Goal: Task Accomplishment & Management: Use online tool/utility

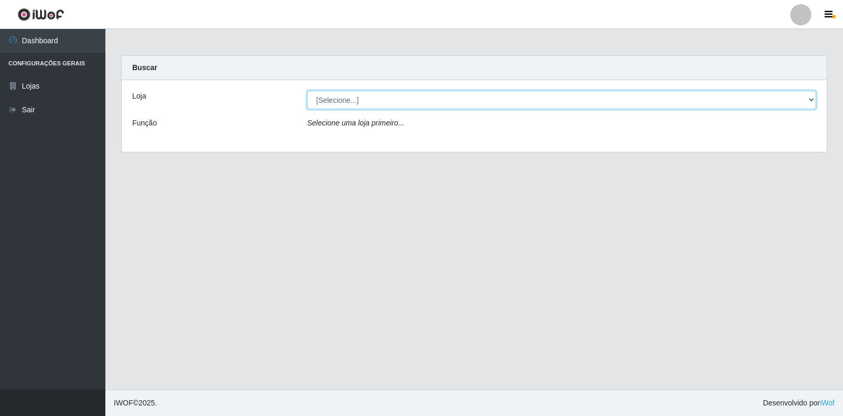
drag, startPoint x: 0, startPoint y: 0, endPoint x: 347, endPoint y: 100, distance: 361.1
click at [347, 100] on select "[Selecione...] Atacado Vem - Loja 30 Laranjeiras Velha" at bounding box center [561, 100] width 509 height 18
select select "495"
click at [307, 91] on select "[Selecione...] Atacado Vem - Loja 30 Laranjeiras Velha" at bounding box center [561, 100] width 509 height 18
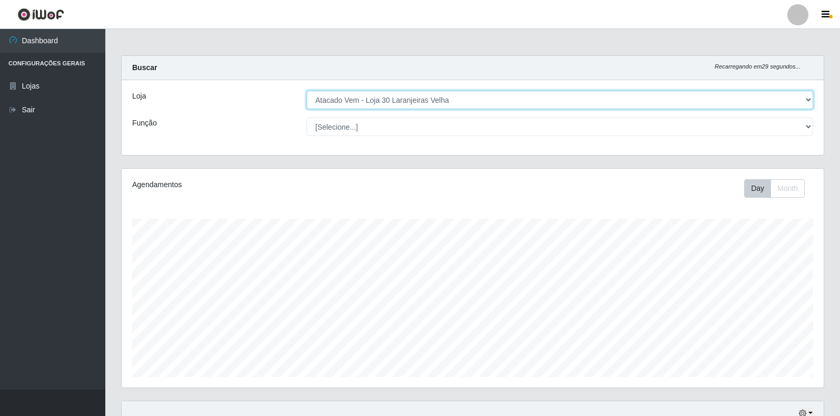
scroll to position [219, 702]
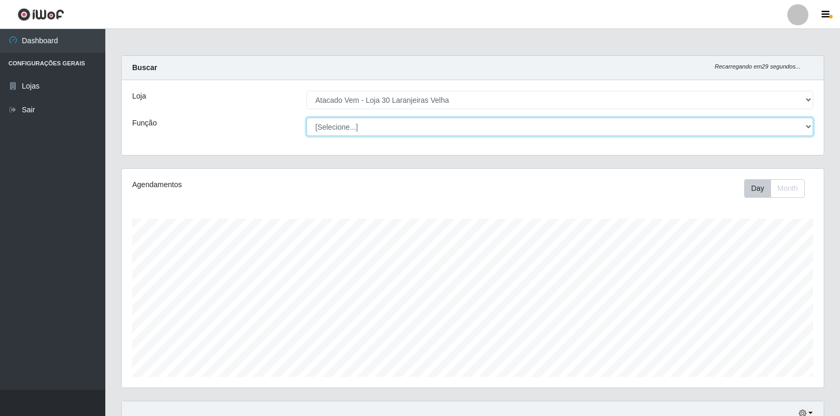
drag, startPoint x: 348, startPoint y: 109, endPoint x: 349, endPoint y: 126, distance: 17.4
click at [349, 126] on select "[Selecione...] Repositor Repositor + Repositor ++" at bounding box center [560, 126] width 507 height 18
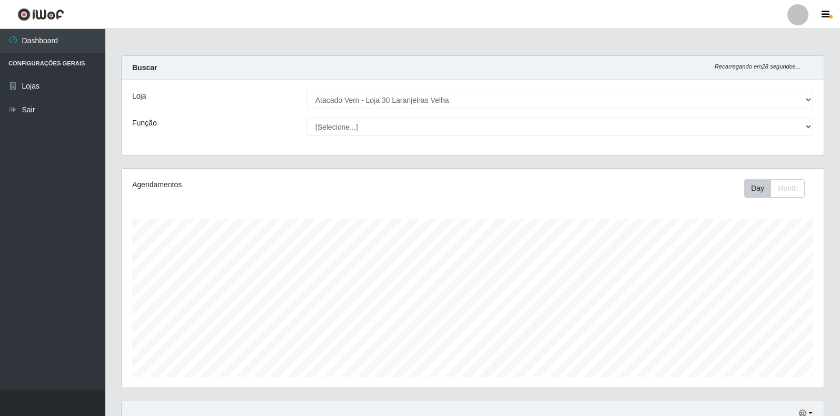
click at [270, 93] on div "Loja" at bounding box center [211, 100] width 174 height 18
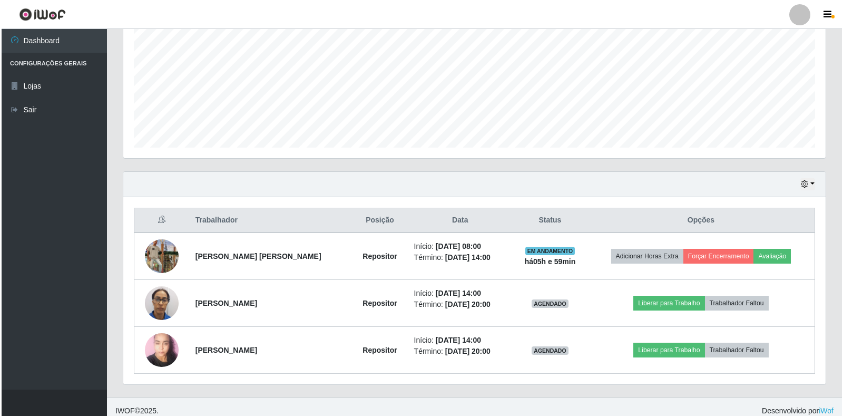
scroll to position [237, 0]
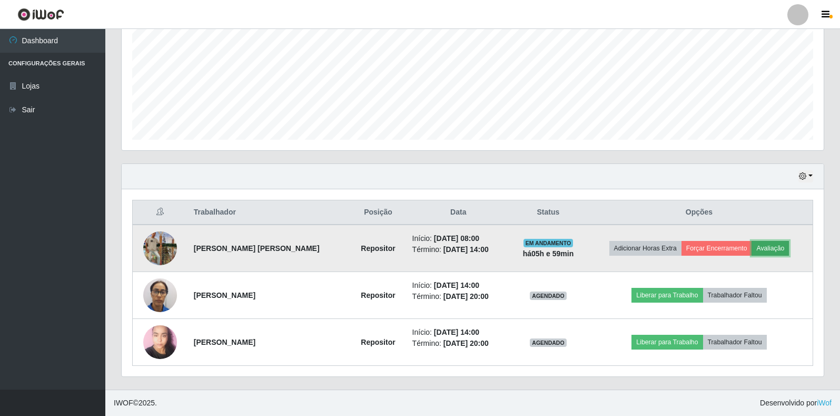
click at [771, 248] on button "Avaliação" at bounding box center [770, 248] width 37 height 15
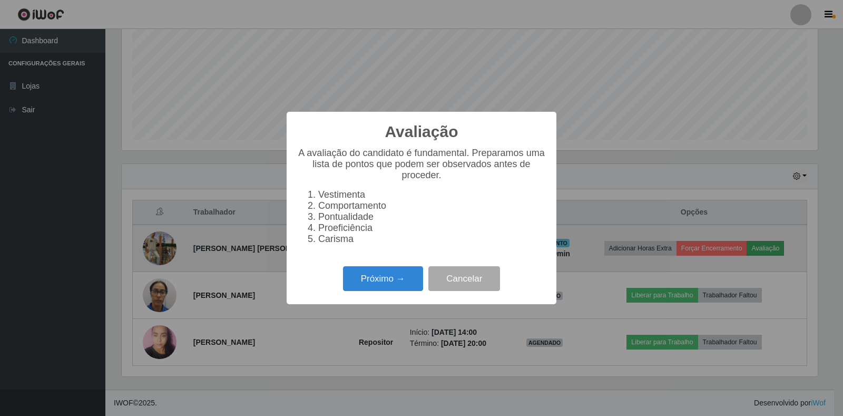
scroll to position [219, 696]
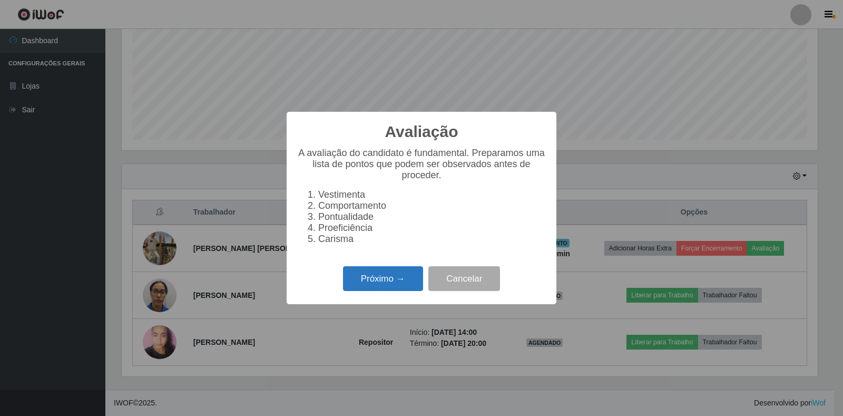
click at [368, 282] on button "Próximo →" at bounding box center [383, 278] width 80 height 25
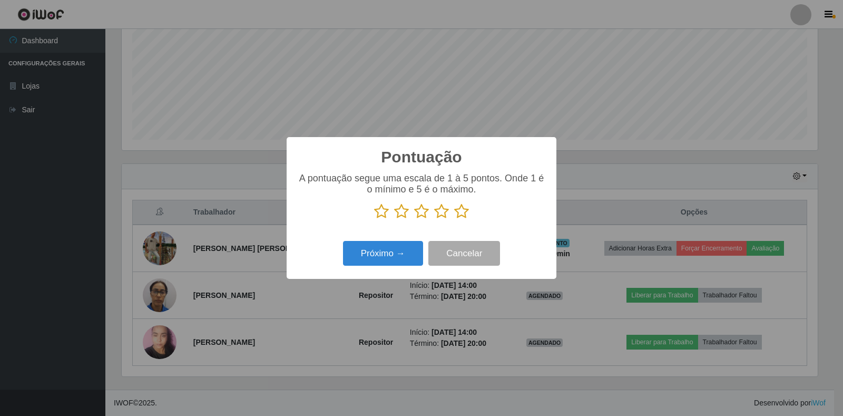
scroll to position [526537, 526060]
click at [457, 217] on icon at bounding box center [461, 211] width 15 height 16
click at [454, 219] on input "radio" at bounding box center [454, 219] width 0 height 0
click at [407, 259] on button "Próximo →" at bounding box center [383, 253] width 80 height 25
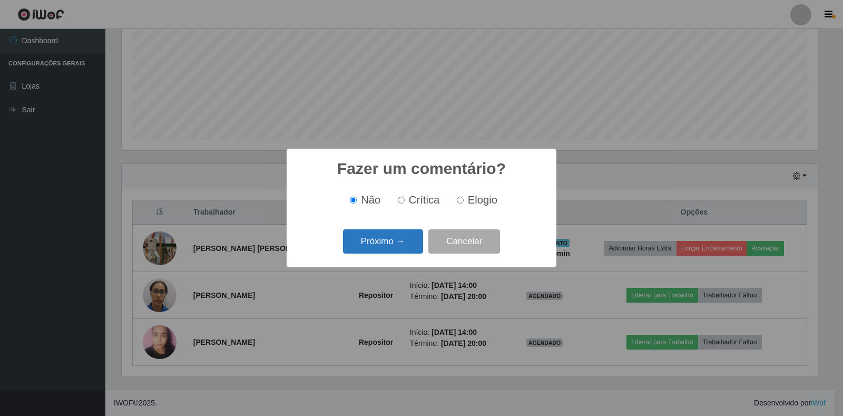
click at [407, 249] on button "Próximo →" at bounding box center [383, 241] width 80 height 25
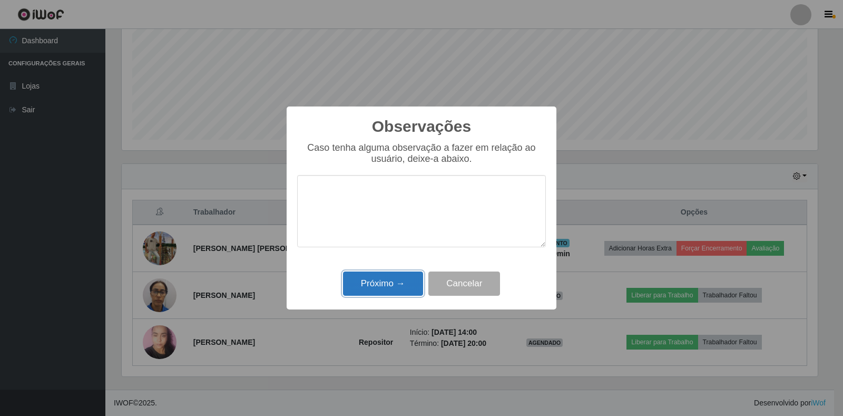
click at [395, 284] on button "Próximo →" at bounding box center [383, 283] width 80 height 25
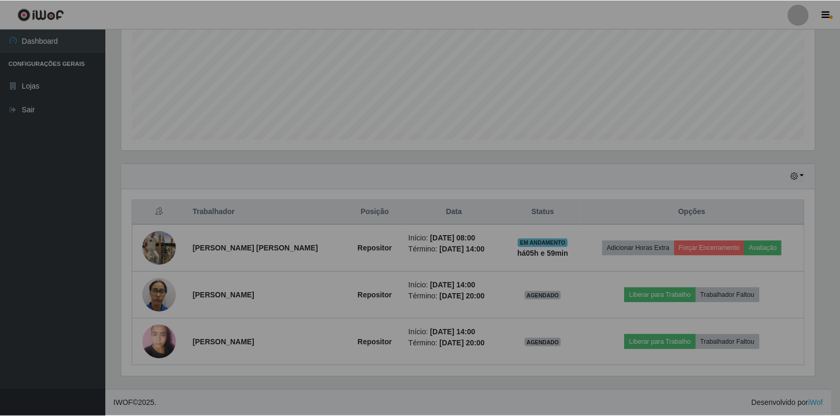
scroll to position [219, 702]
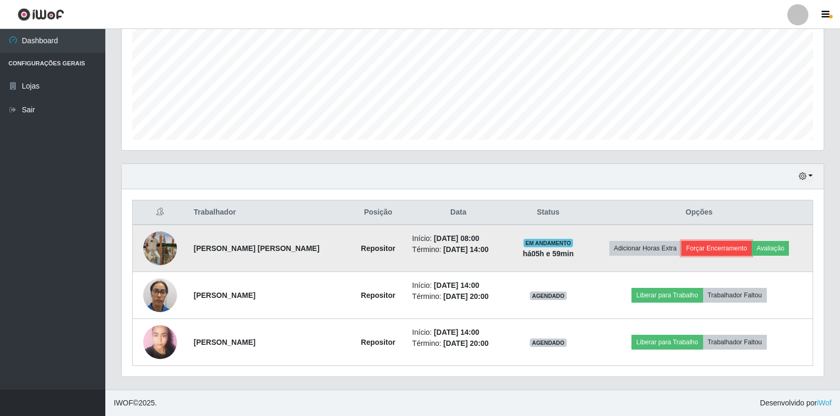
click at [725, 247] on button "Forçar Encerramento" at bounding box center [717, 248] width 71 height 15
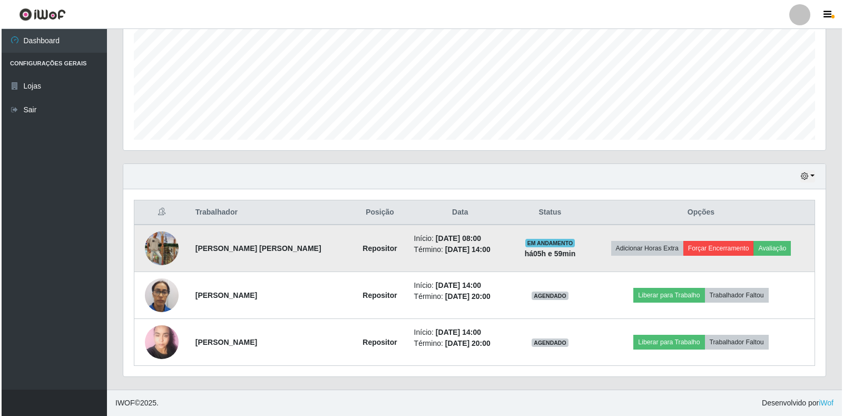
scroll to position [219, 696]
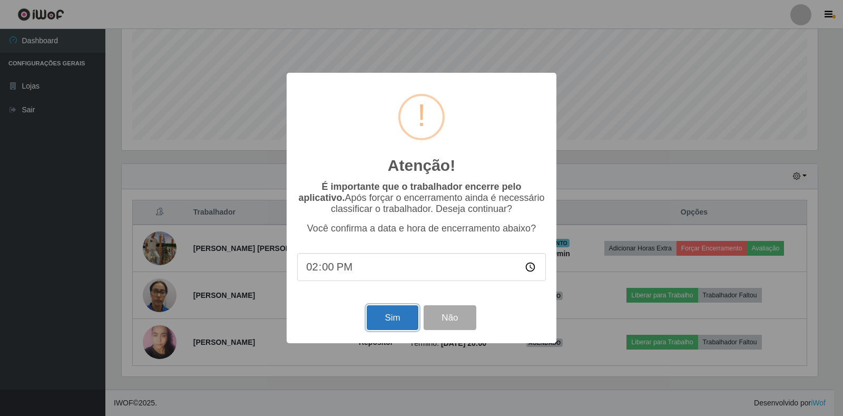
click at [401, 321] on button "Sim" at bounding box center [392, 317] width 51 height 25
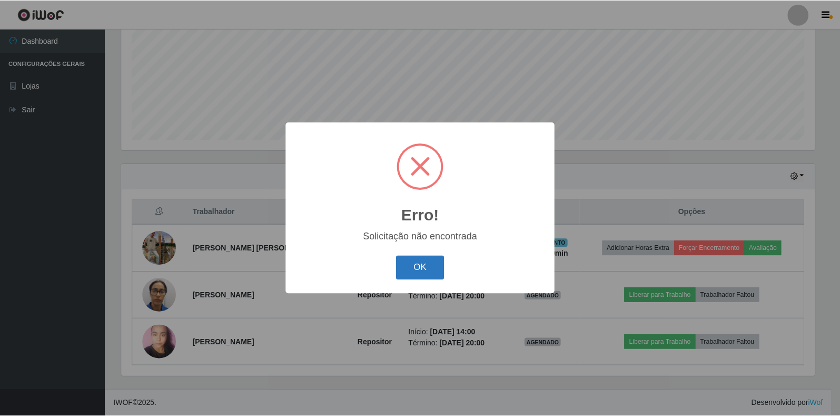
scroll to position [190, 0]
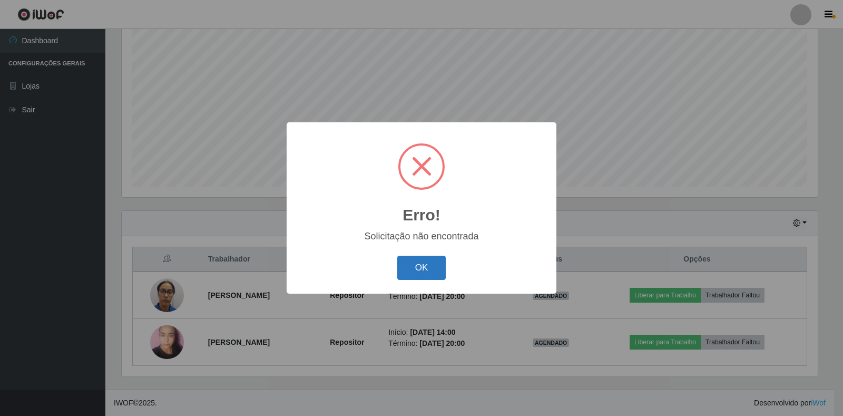
click at [415, 272] on button "OK" at bounding box center [421, 267] width 49 height 25
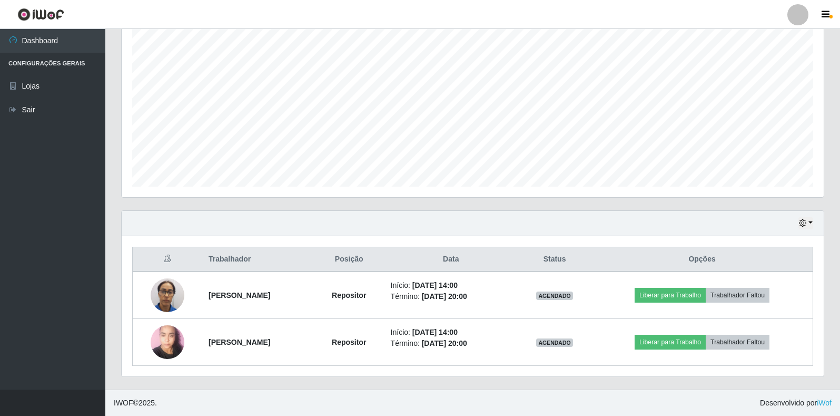
scroll to position [219, 702]
